Goal: Browse casually

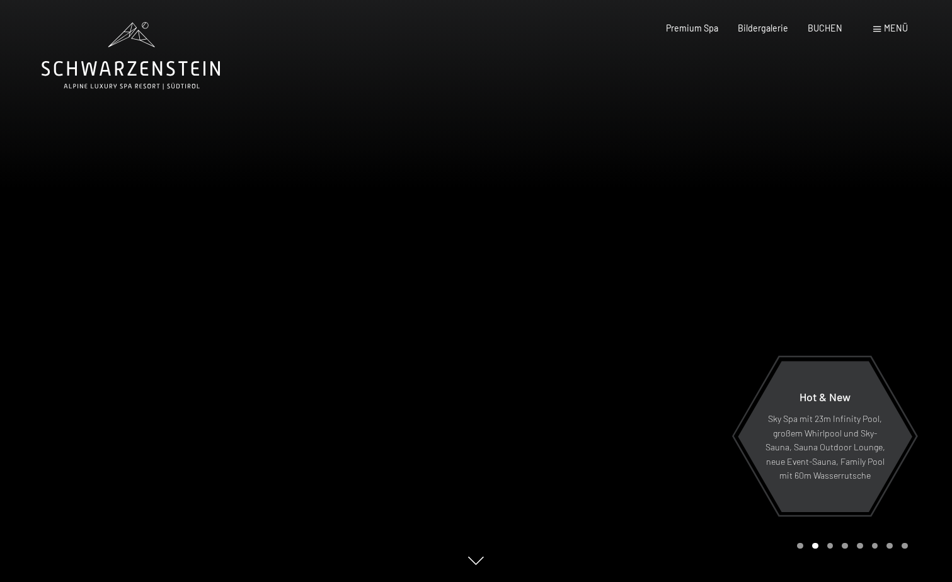
click at [900, 26] on span "Menü" at bounding box center [896, 28] width 24 height 11
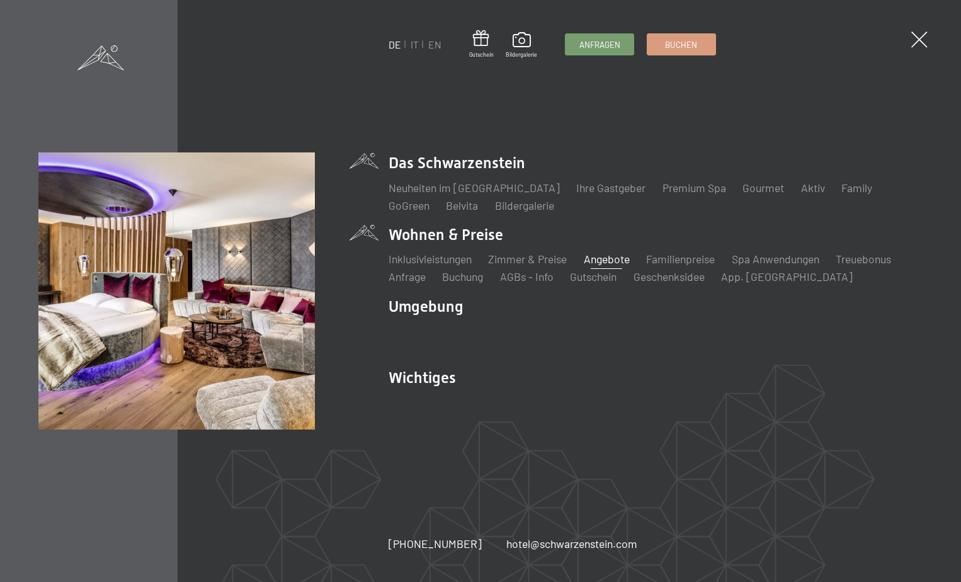
click at [622, 260] on link "Angebote" at bounding box center [607, 259] width 46 height 14
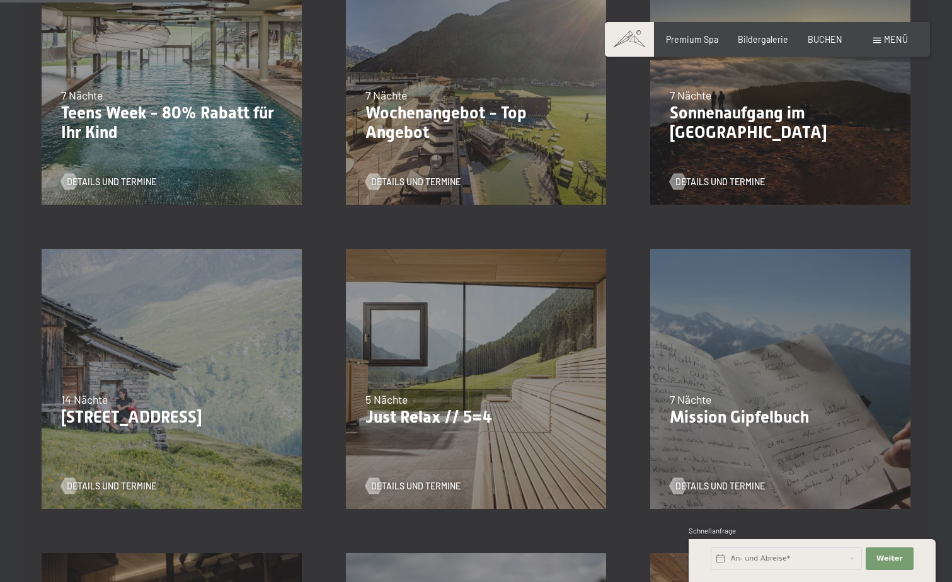
scroll to position [504, 0]
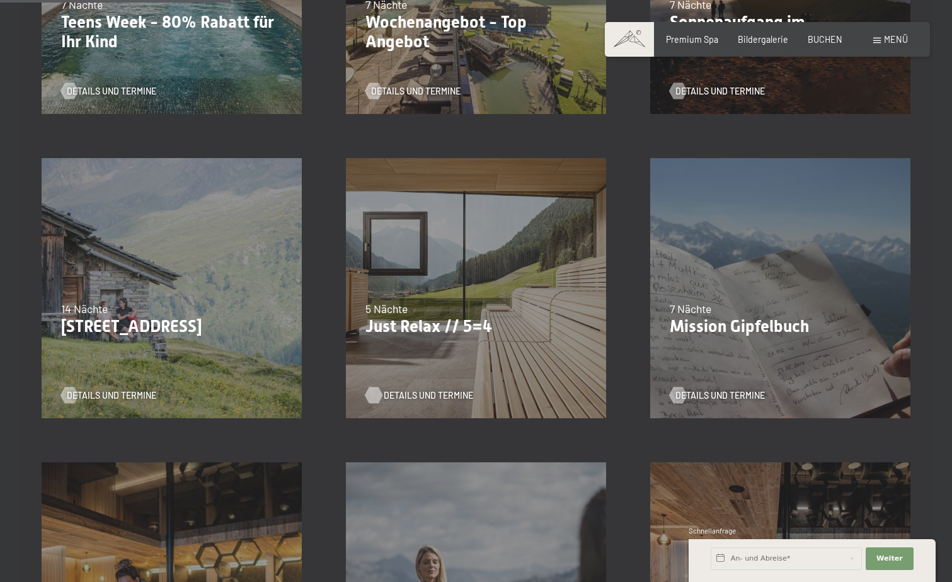
click at [425, 394] on span "Details und Termine" at bounding box center [428, 395] width 89 height 13
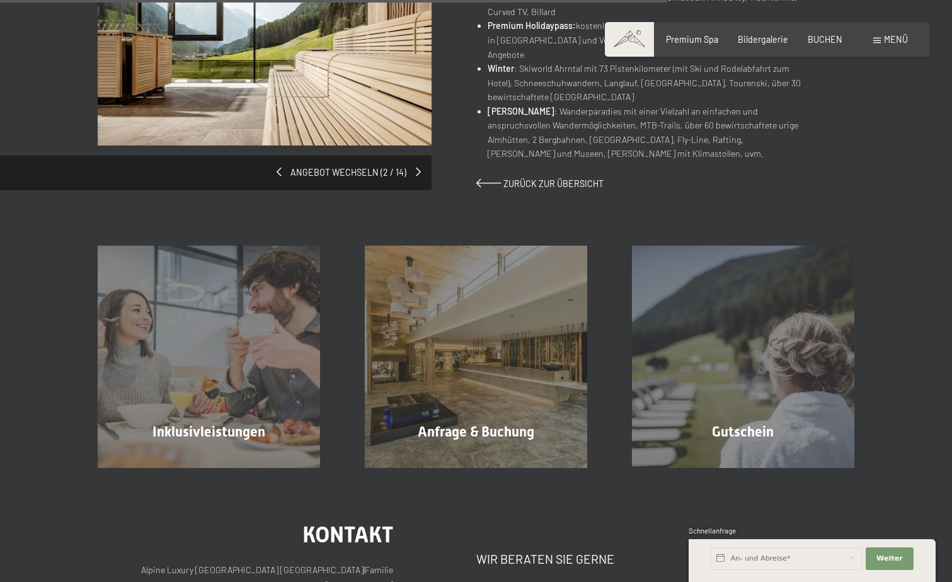
scroll to position [945, 0]
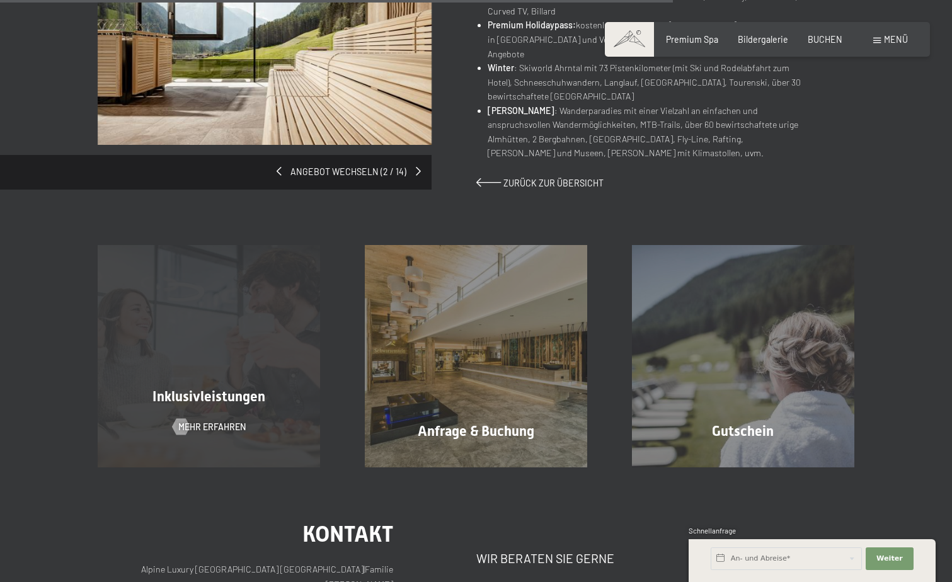
click at [219, 389] on span "Inklusivleistungen" at bounding box center [208, 397] width 113 height 16
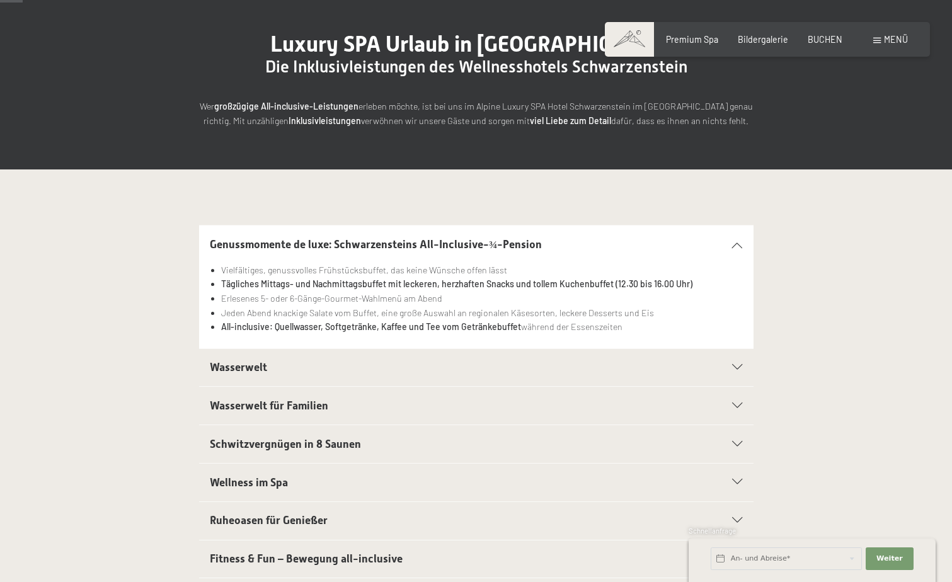
scroll to position [126, 0]
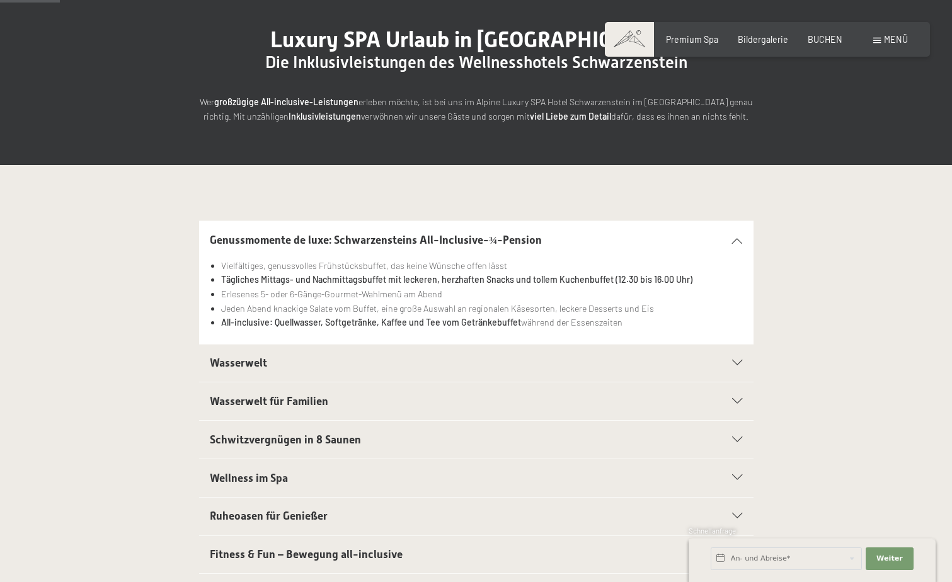
click at [258, 357] on span "Wasserwelt" at bounding box center [238, 363] width 57 height 13
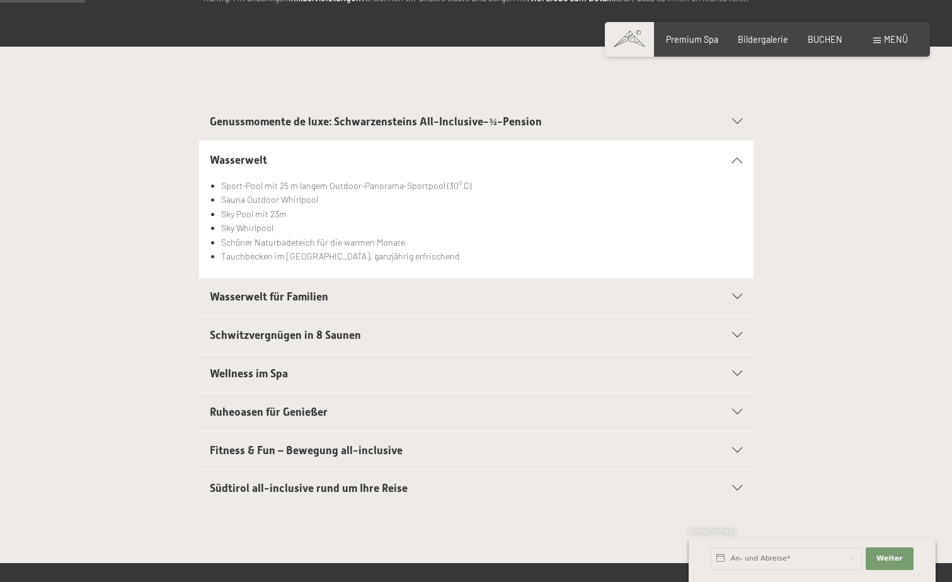
scroll to position [252, 0]
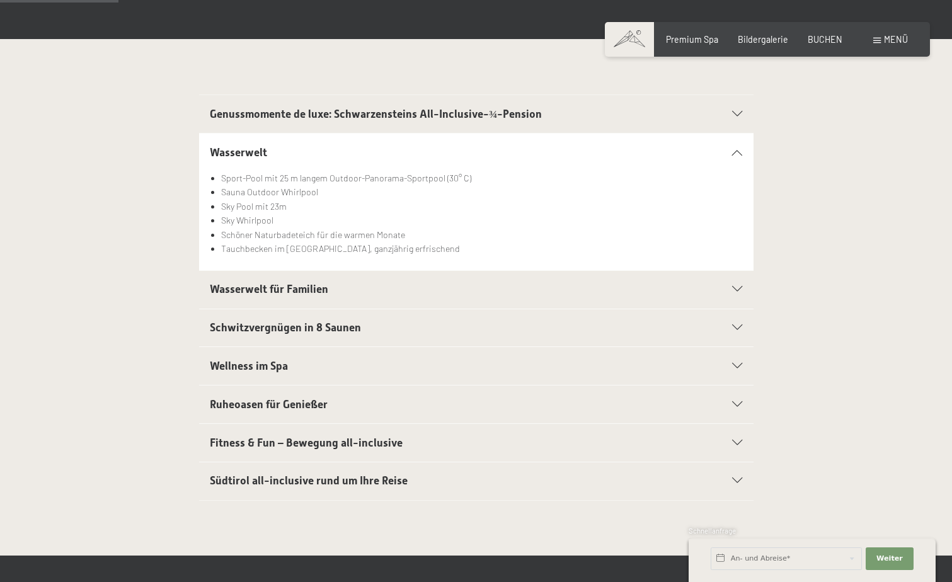
click at [330, 440] on span "Fitness & Fun – Bewegung all-inclusive" at bounding box center [306, 443] width 193 height 13
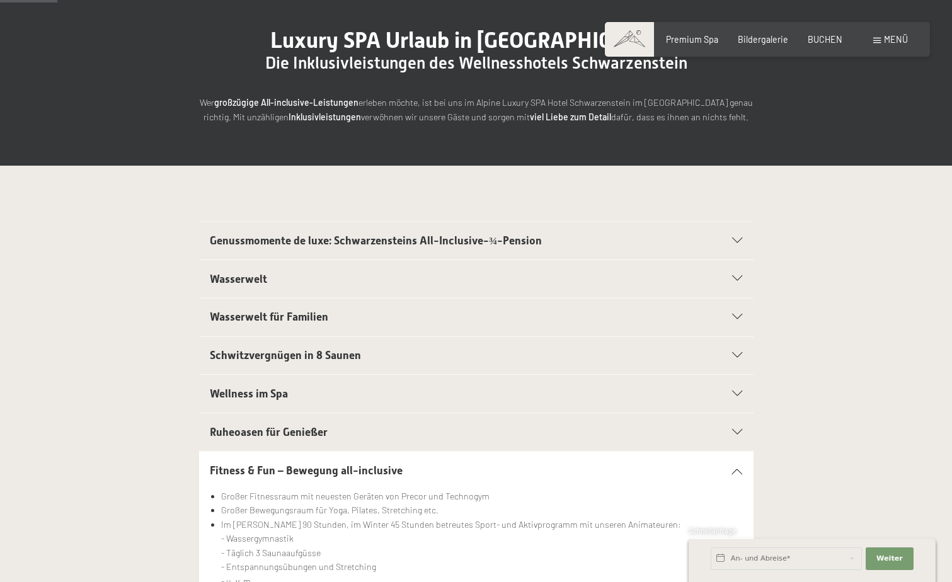
scroll to position [0, 0]
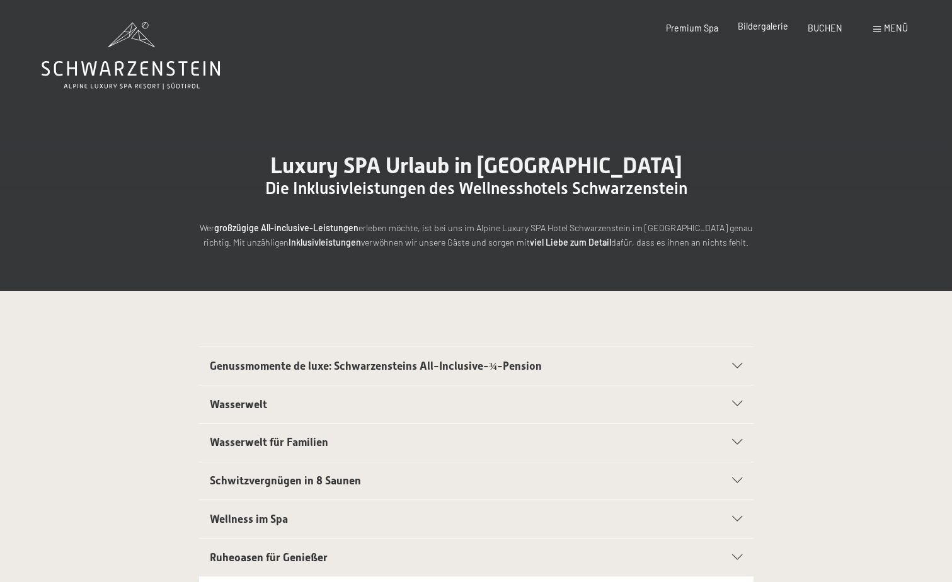
click at [769, 24] on span "Bildergalerie" at bounding box center [763, 26] width 50 height 11
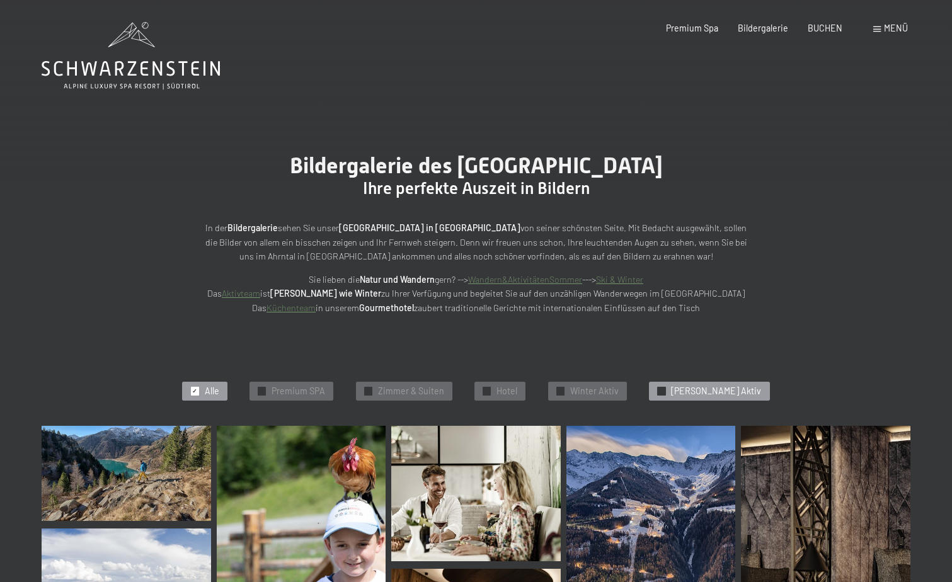
click at [697, 389] on span "Sommer Aktiv" at bounding box center [716, 391] width 90 height 13
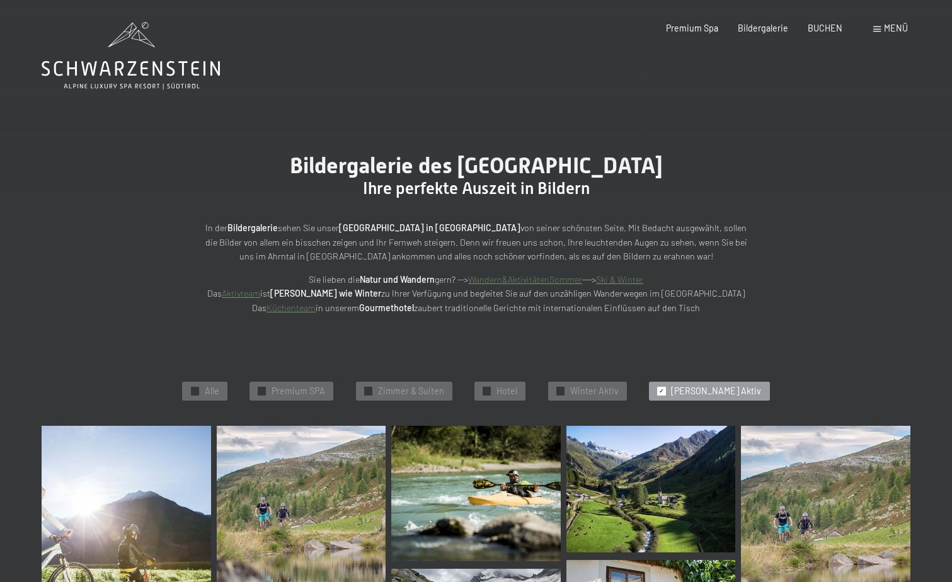
click at [664, 388] on span "✓" at bounding box center [661, 391] width 5 height 8
click at [370, 391] on span "✓" at bounding box center [367, 391] width 5 height 8
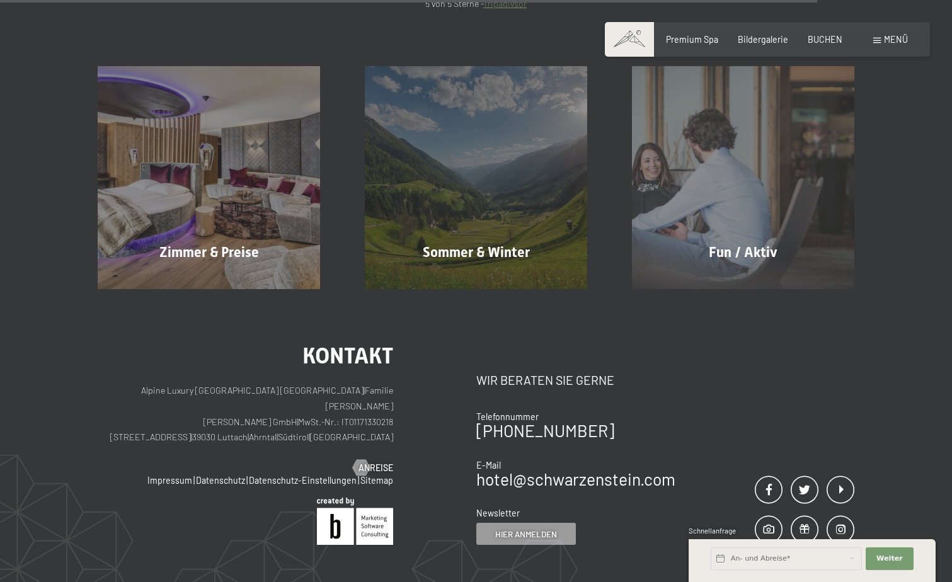
scroll to position [1150, 0]
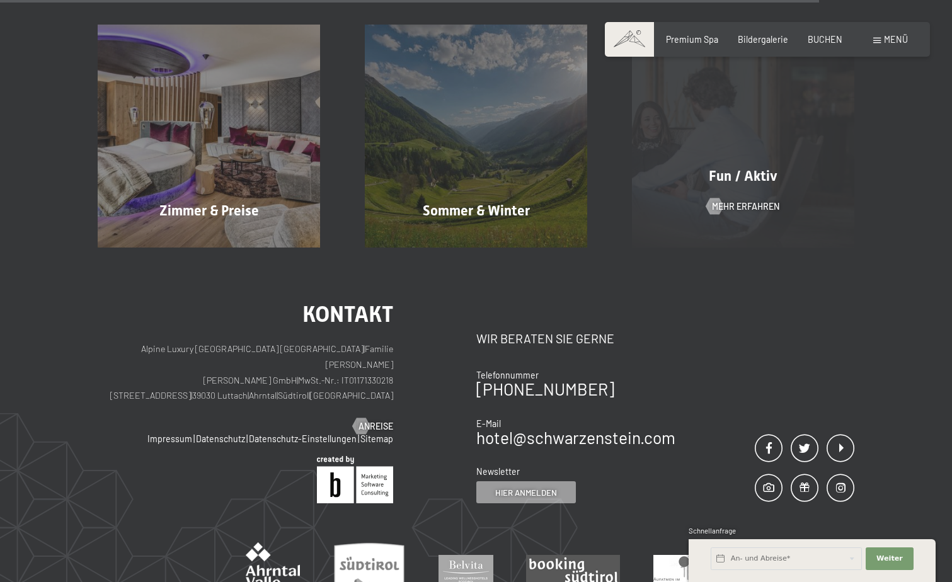
click at [735, 149] on div "Fun / Aktiv Mehr erfahren" at bounding box center [742, 136] width 267 height 222
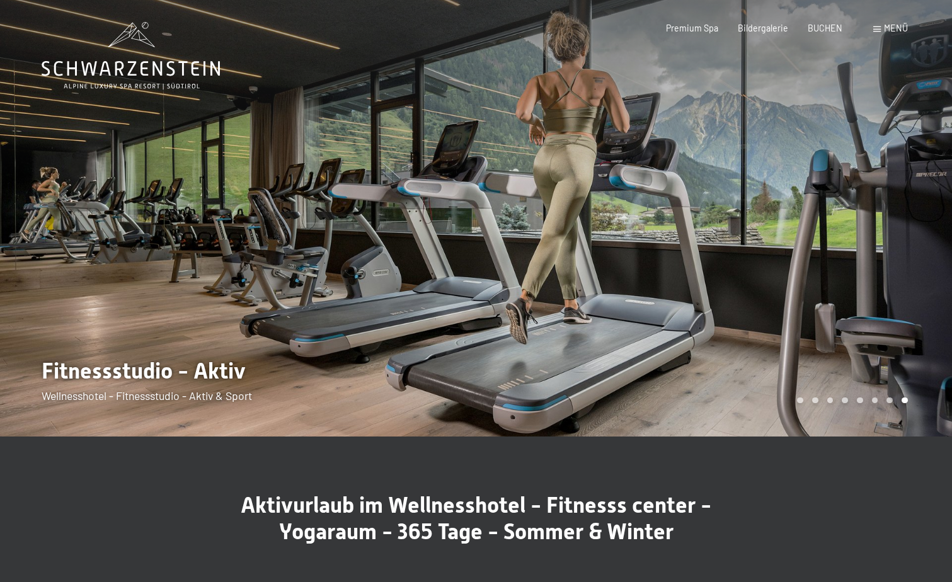
click at [891, 27] on span "Menü" at bounding box center [896, 28] width 24 height 11
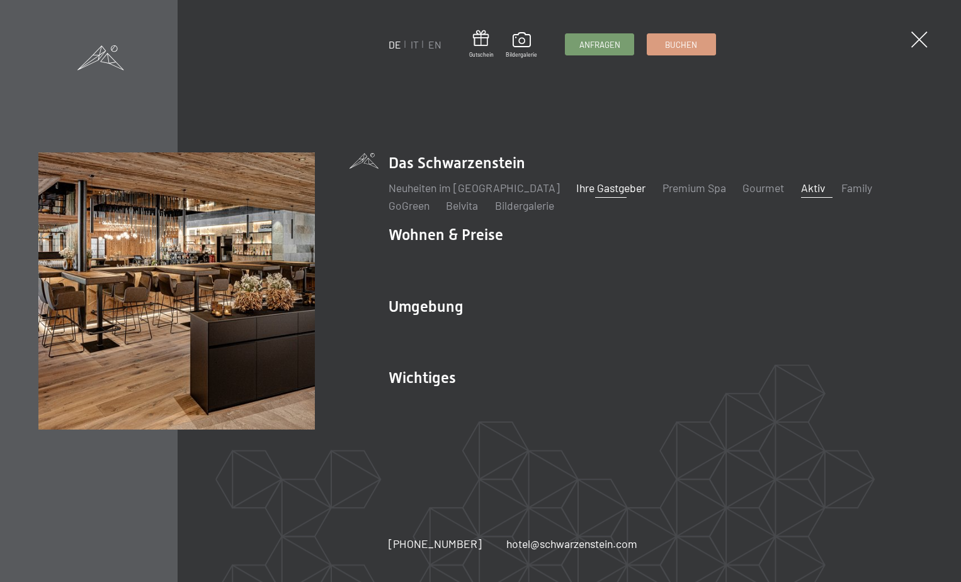
click at [583, 188] on link "Ihre Gastgeber" at bounding box center [610, 188] width 69 height 14
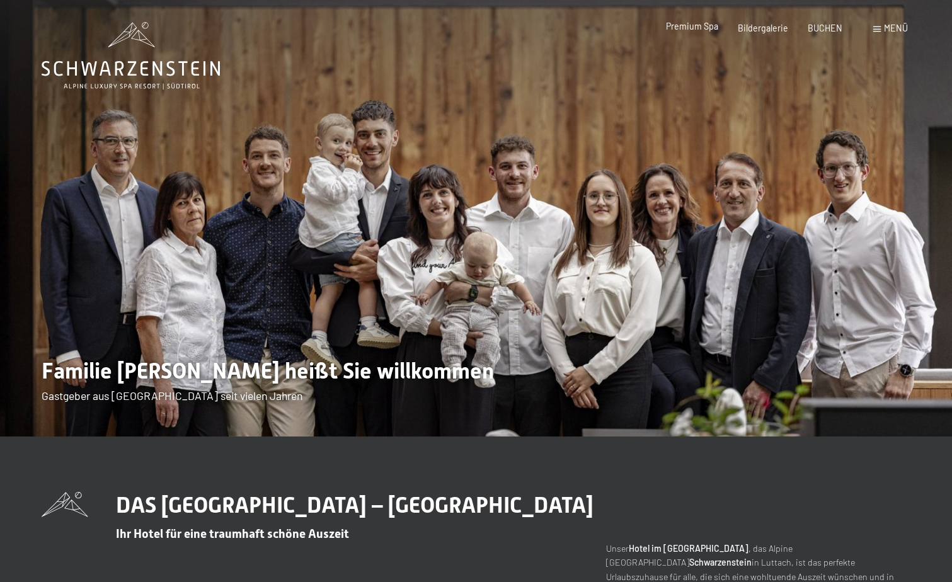
click at [698, 25] on span "Premium Spa" at bounding box center [692, 26] width 52 height 11
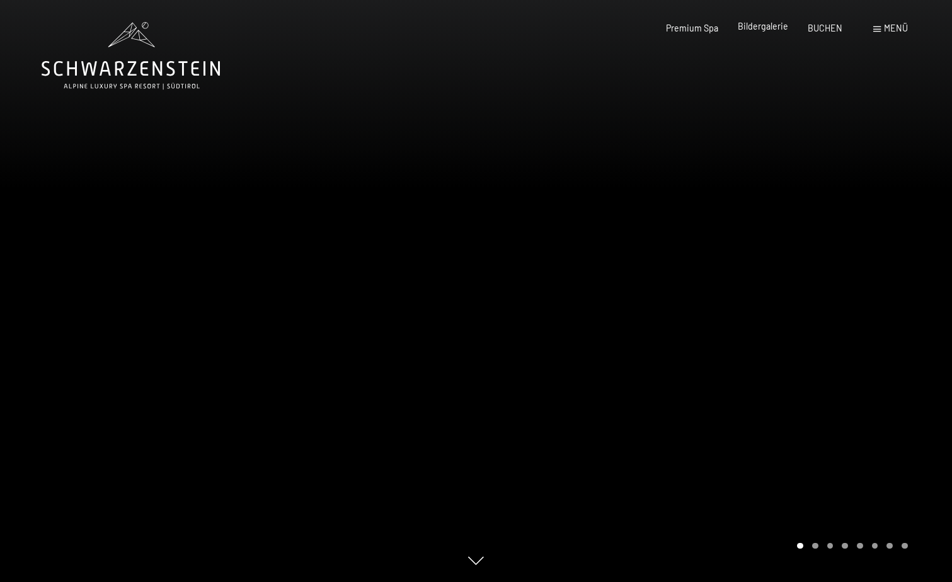
click at [774, 23] on span "Bildergalerie" at bounding box center [763, 26] width 50 height 11
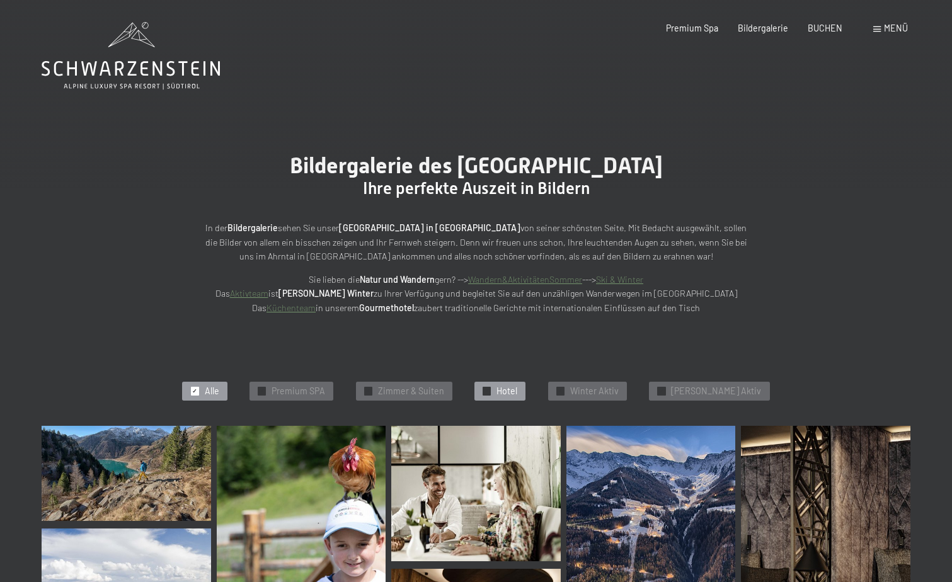
click at [489, 390] on span "✓" at bounding box center [486, 391] width 5 height 8
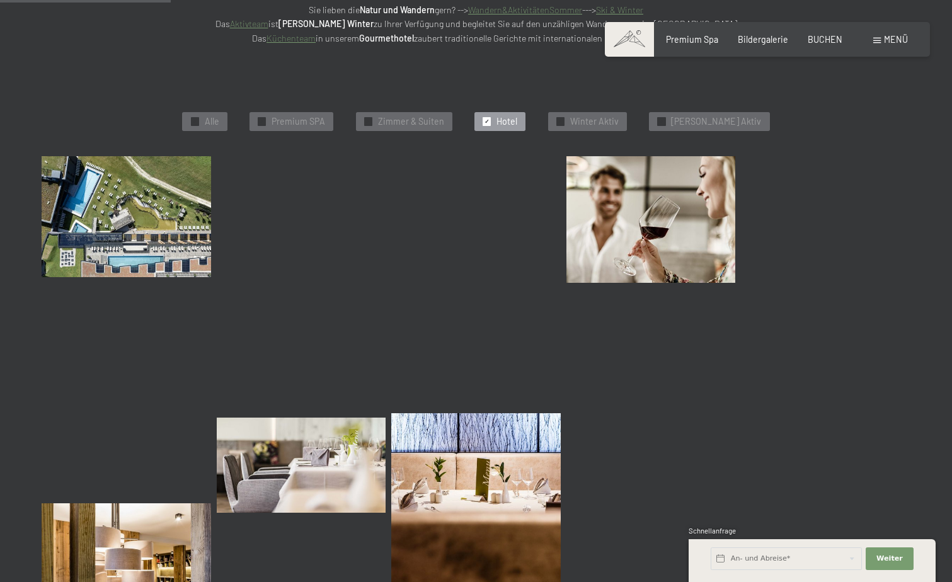
scroll to position [268, 0]
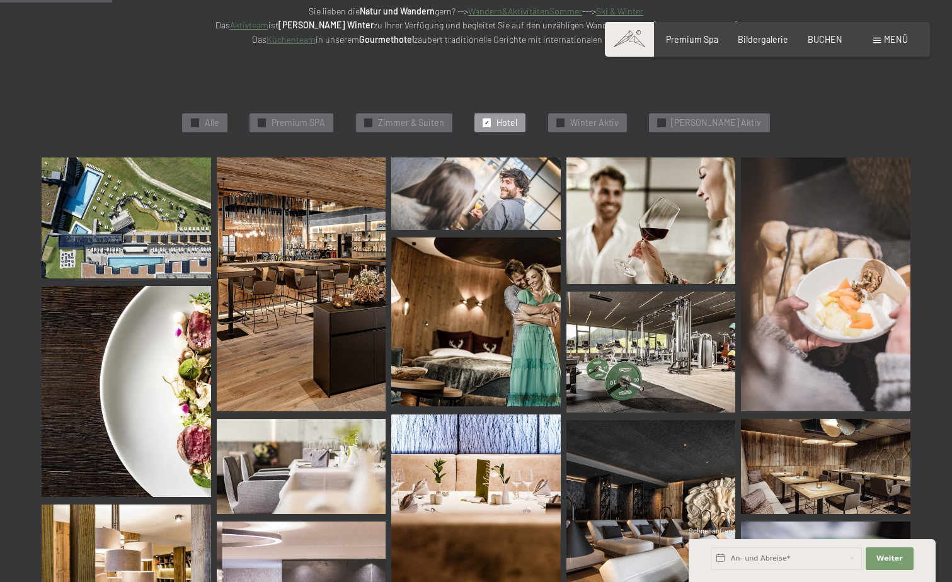
click at [159, 226] on img at bounding box center [126, 217] width 169 height 121
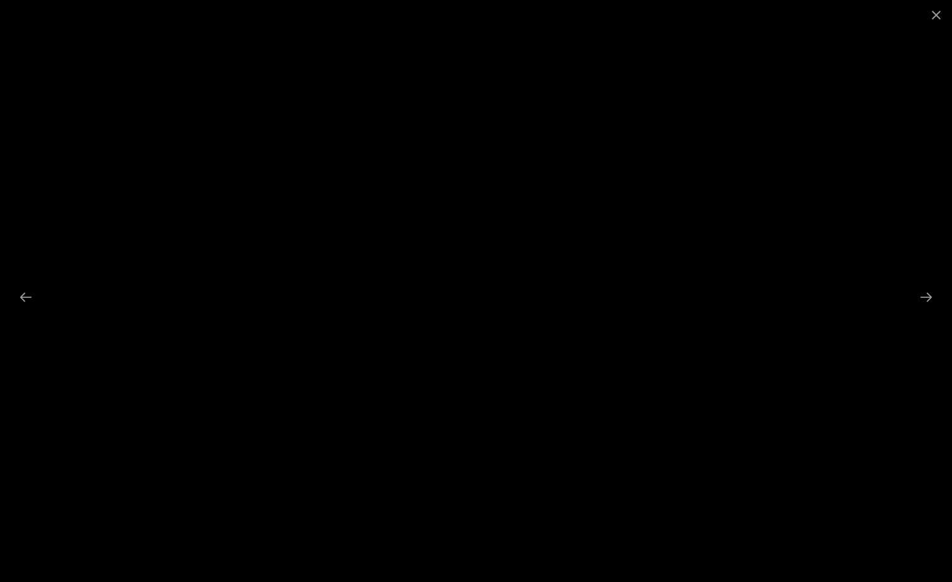
scroll to position [1024, 0]
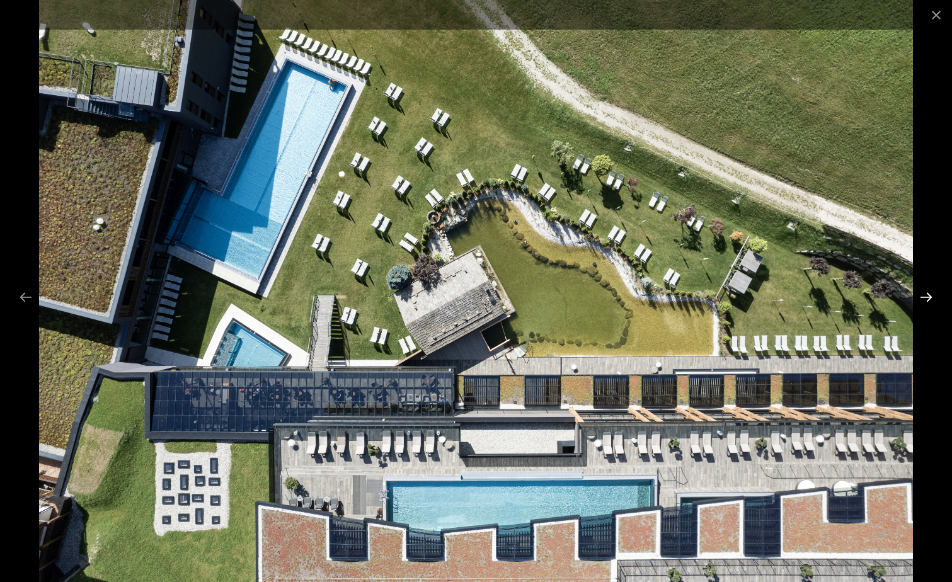
click at [928, 296] on button "Next slide" at bounding box center [926, 297] width 26 height 25
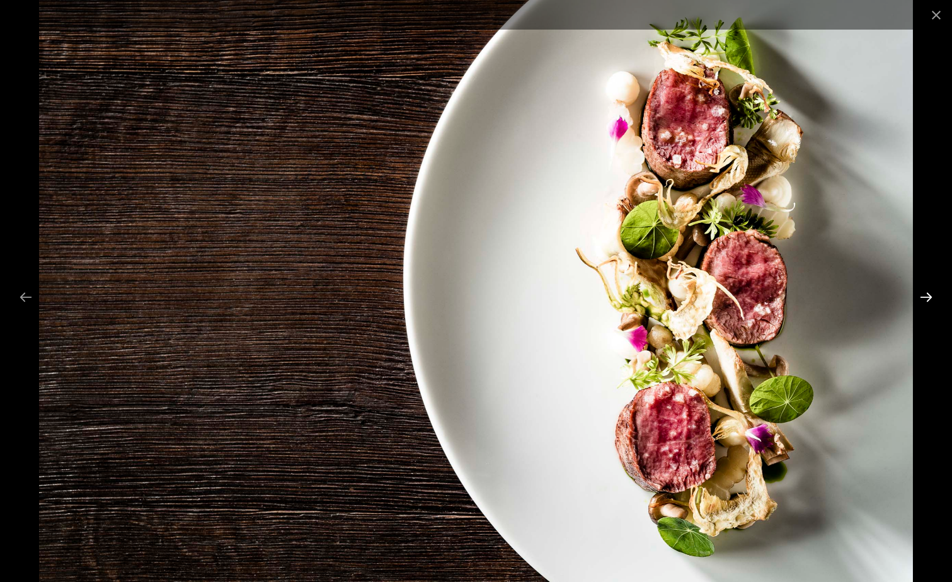
click at [928, 296] on button "Next slide" at bounding box center [926, 297] width 26 height 25
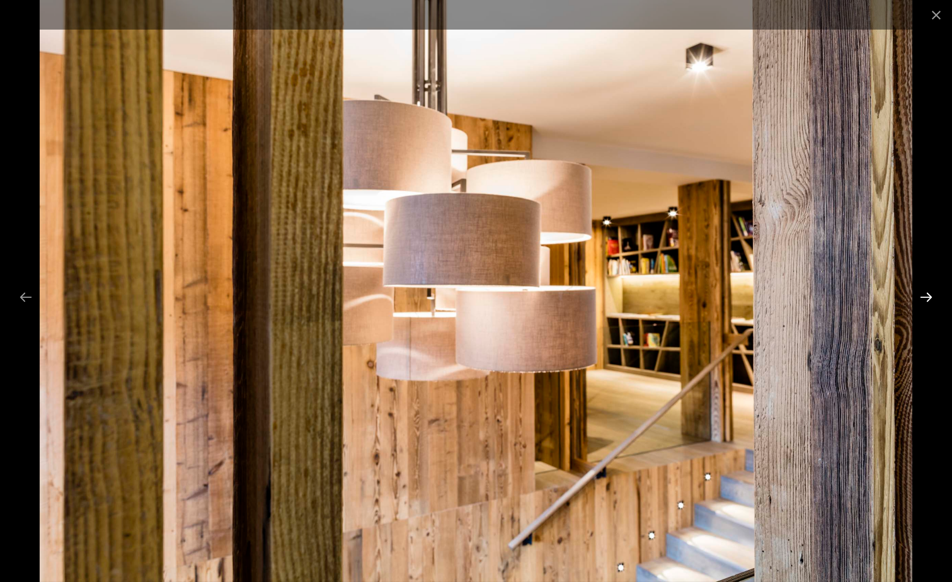
click at [928, 296] on button "Next slide" at bounding box center [926, 297] width 26 height 25
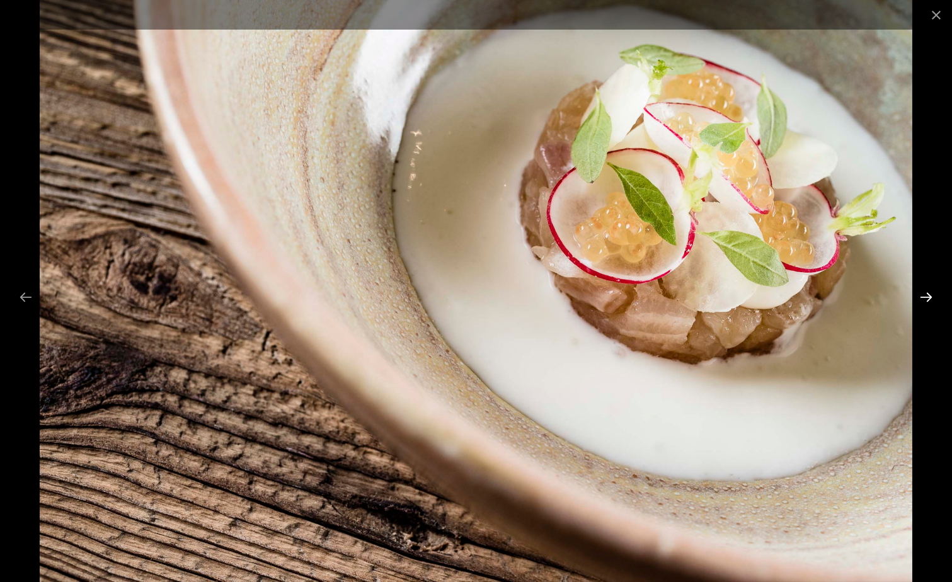
click at [928, 296] on button "Next slide" at bounding box center [926, 297] width 26 height 25
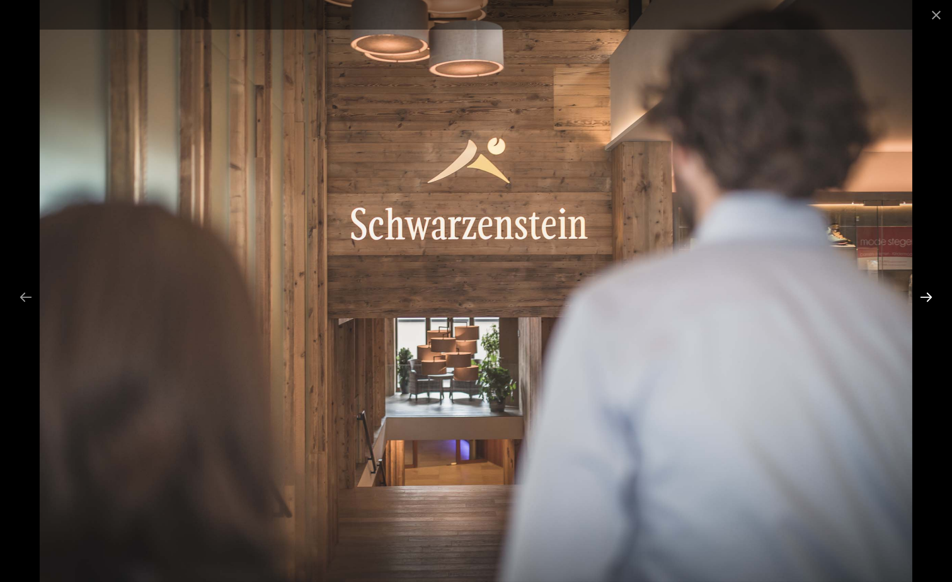
click at [928, 296] on button "Next slide" at bounding box center [926, 297] width 26 height 25
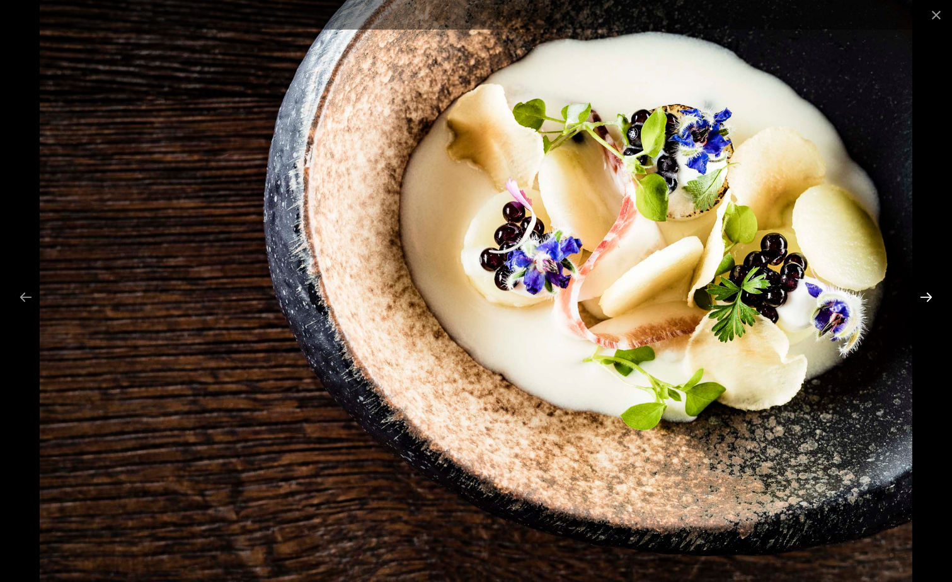
click at [928, 296] on button "Next slide" at bounding box center [926, 297] width 26 height 25
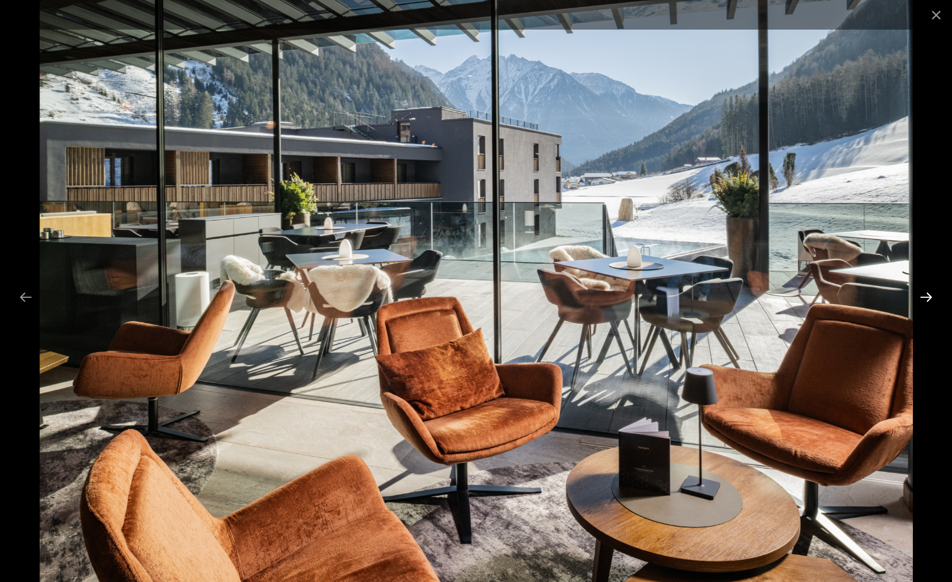
click at [928, 296] on button "Next slide" at bounding box center [926, 297] width 26 height 25
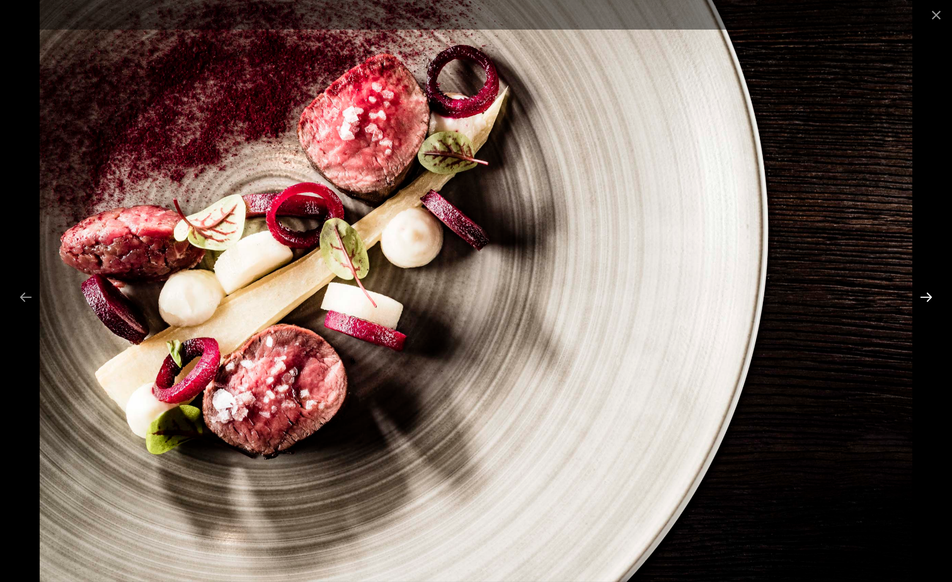
click at [928, 296] on button "Next slide" at bounding box center [926, 297] width 26 height 25
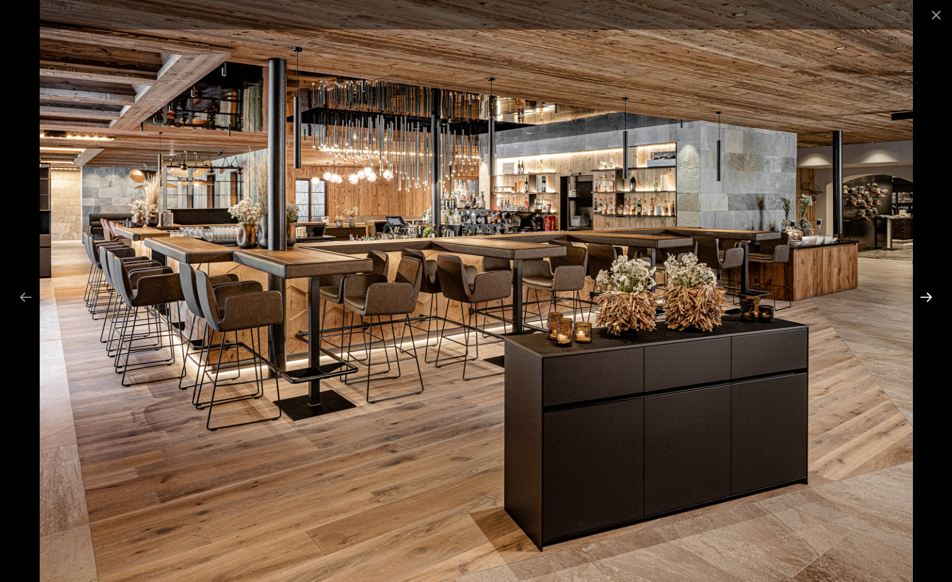
click at [928, 296] on button "Next slide" at bounding box center [926, 297] width 26 height 25
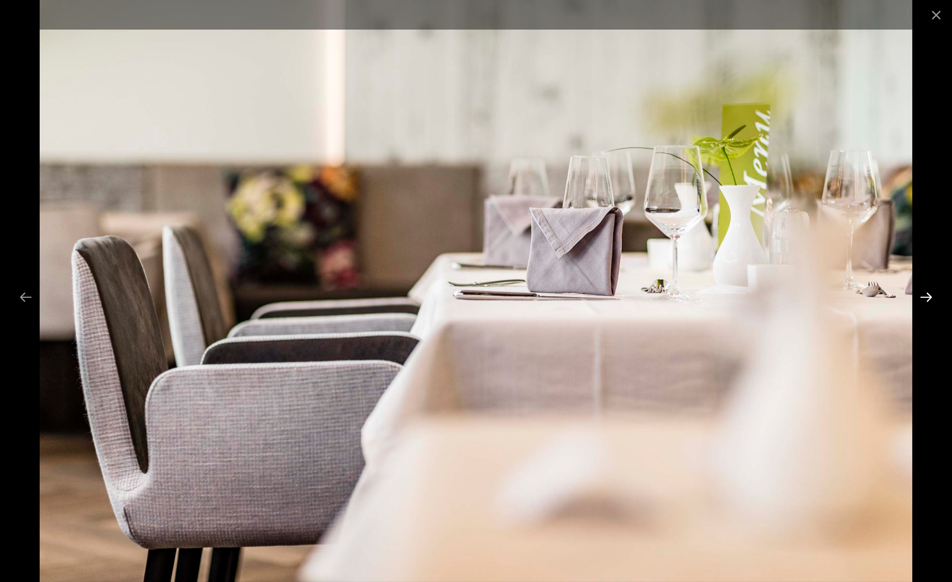
click at [928, 296] on button "Next slide" at bounding box center [926, 297] width 26 height 25
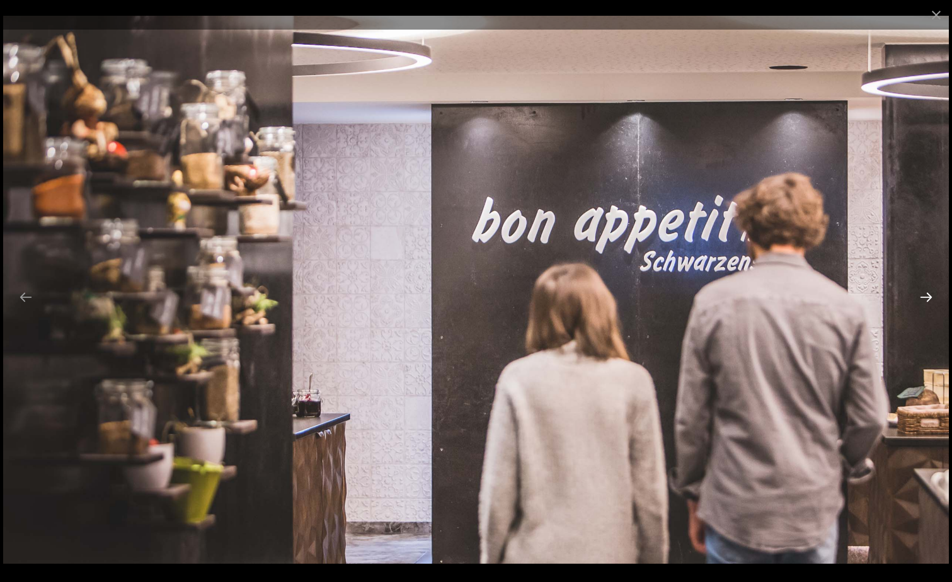
click at [928, 296] on button "Next slide" at bounding box center [926, 297] width 26 height 25
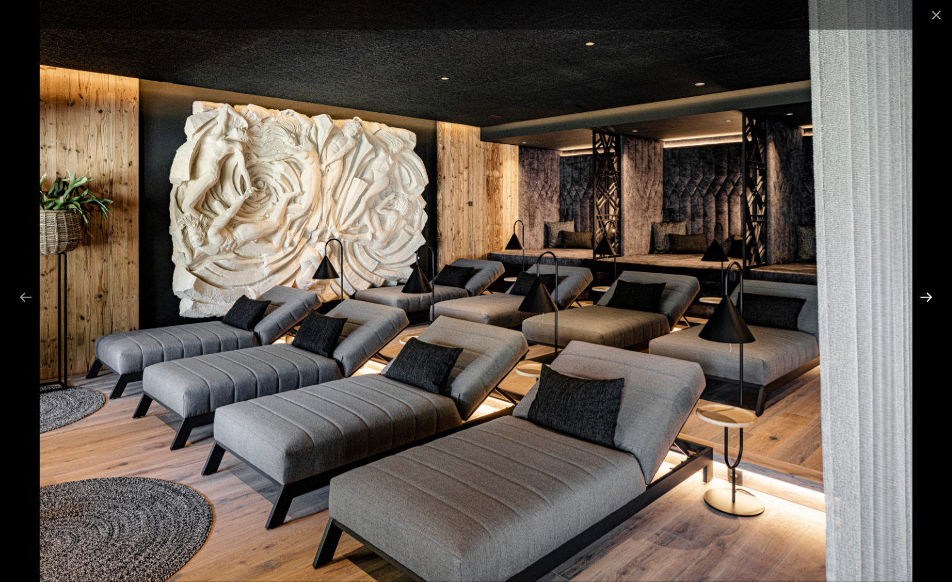
click at [928, 296] on button "Next slide" at bounding box center [926, 297] width 26 height 25
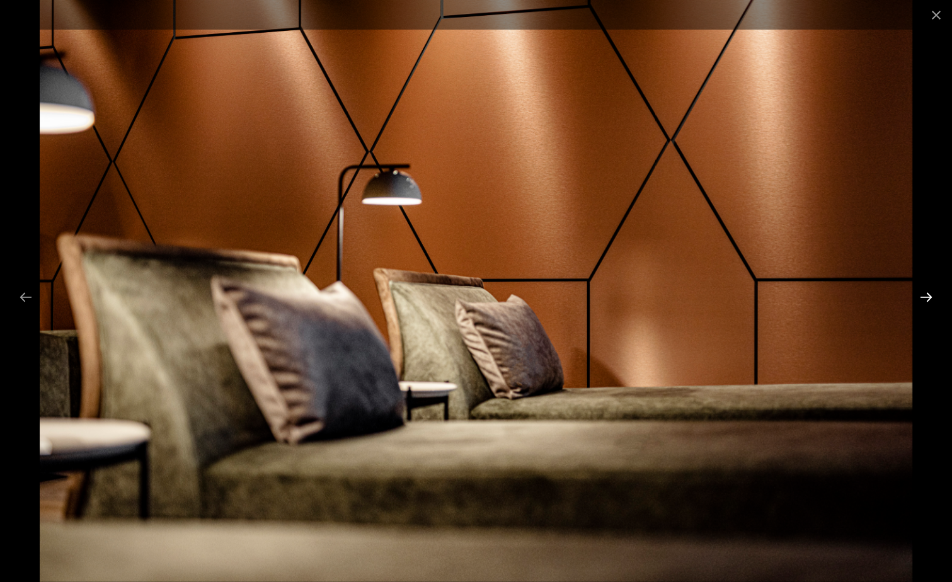
click at [928, 296] on button "Next slide" at bounding box center [926, 297] width 26 height 25
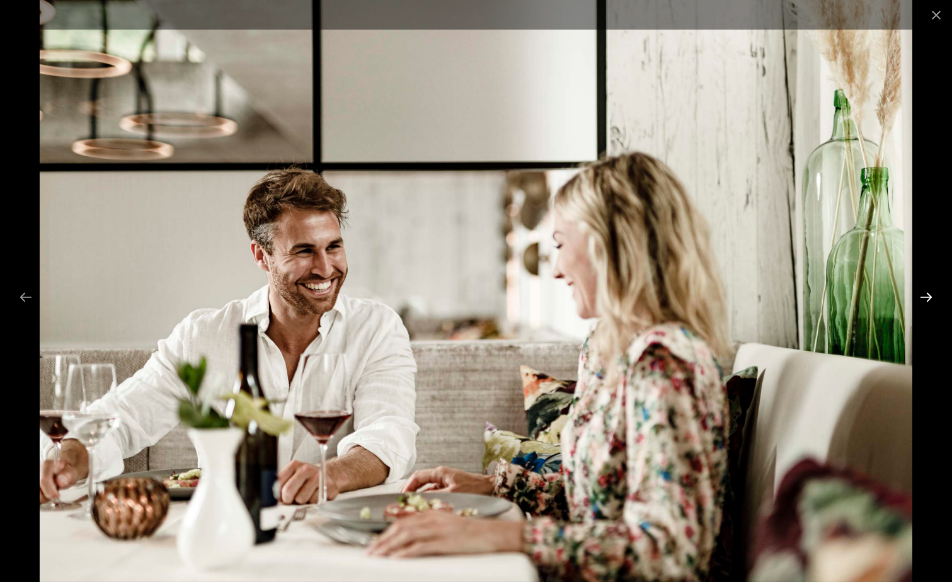
click at [932, 294] on button "Next slide" at bounding box center [926, 297] width 26 height 25
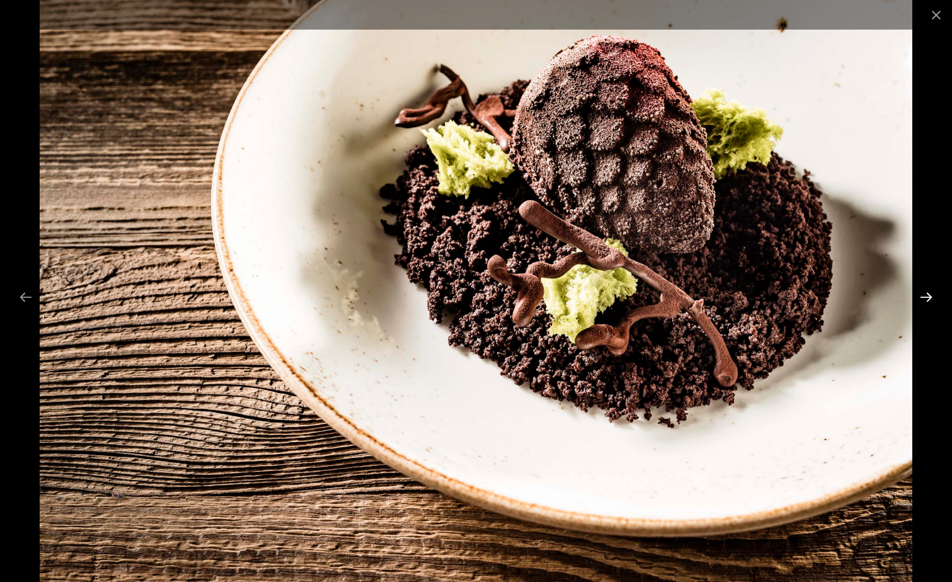
click at [934, 295] on button "Next slide" at bounding box center [926, 297] width 26 height 25
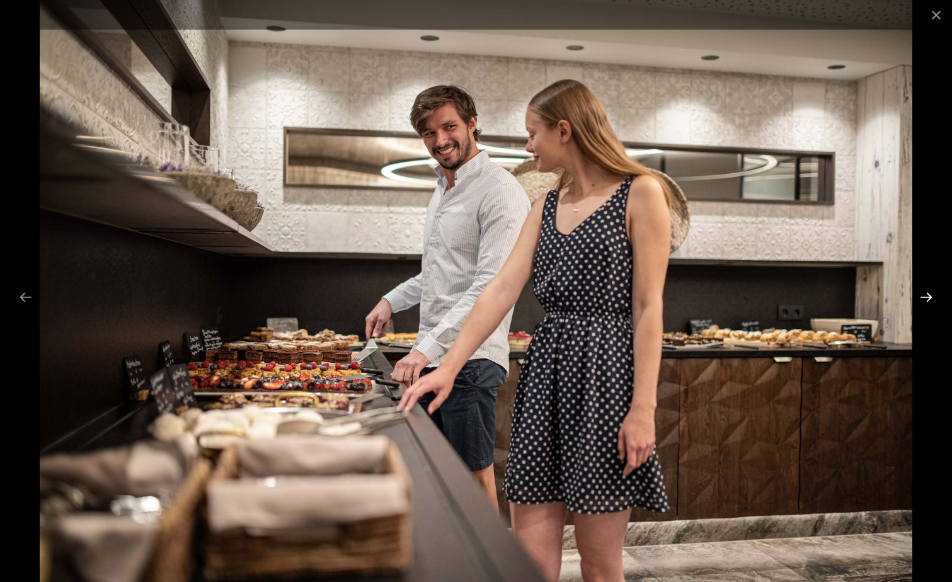
click at [927, 292] on button "Next slide" at bounding box center [926, 297] width 26 height 25
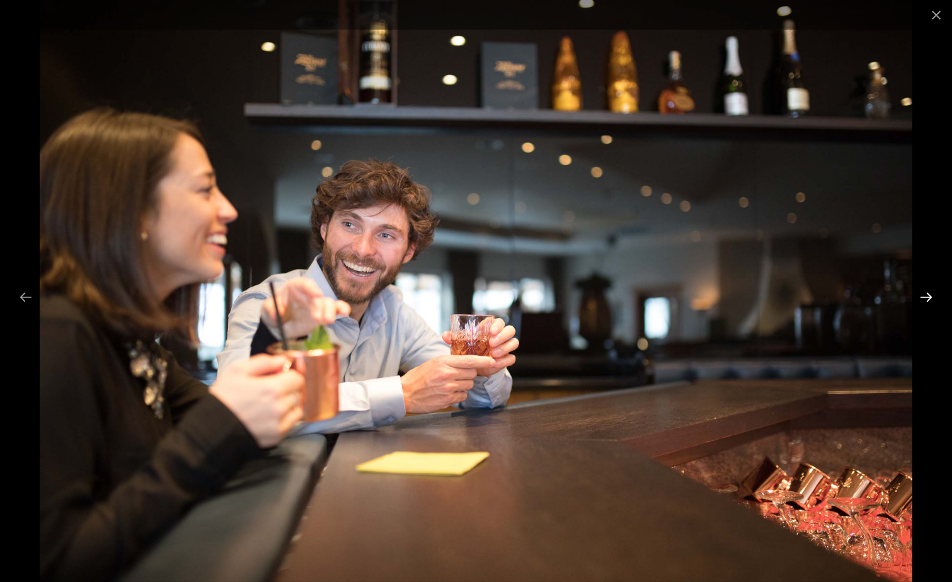
click at [927, 292] on button "Next slide" at bounding box center [926, 297] width 26 height 25
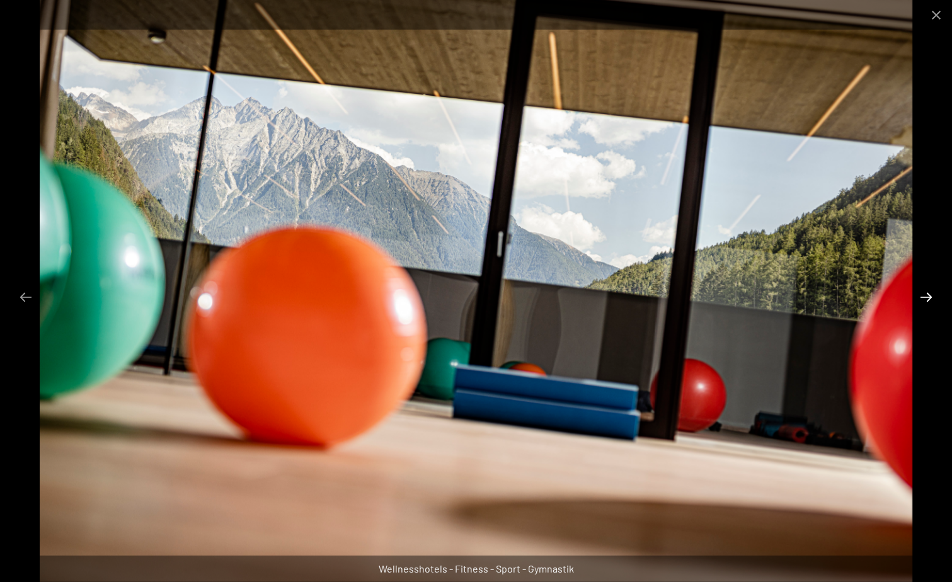
click at [927, 292] on button "Next slide" at bounding box center [926, 297] width 26 height 25
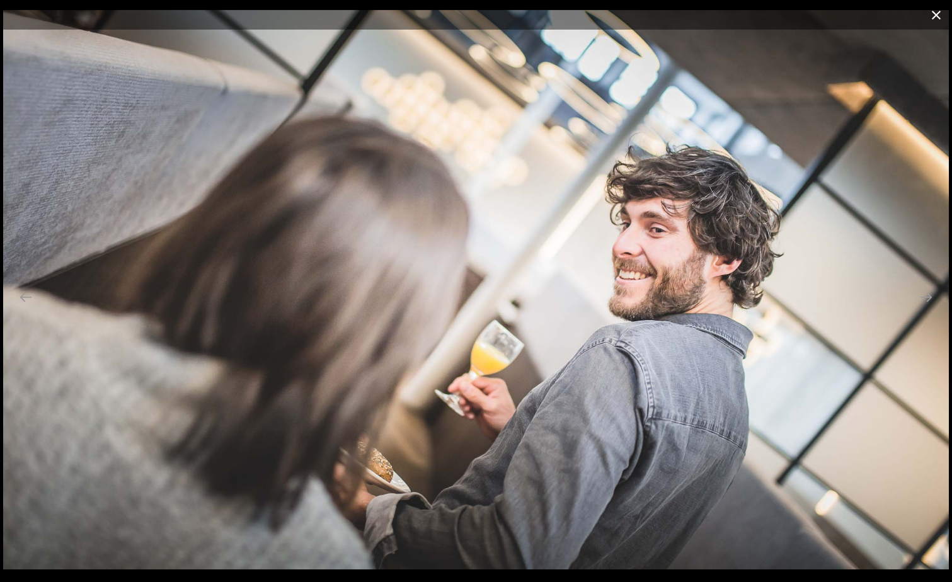
click at [938, 16] on button "Close gallery" at bounding box center [935, 15] width 31 height 30
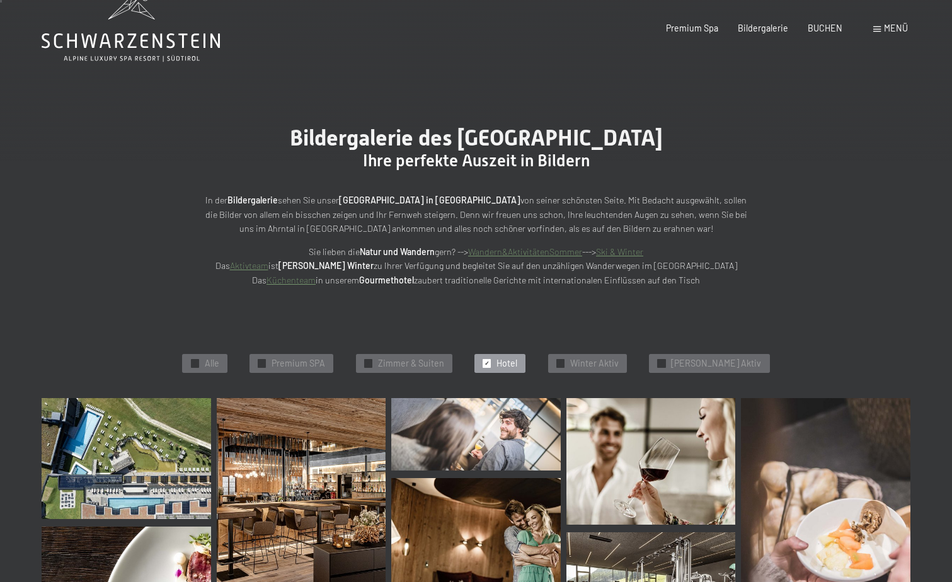
scroll to position [0, 0]
